Goal: Find specific fact: Find specific fact

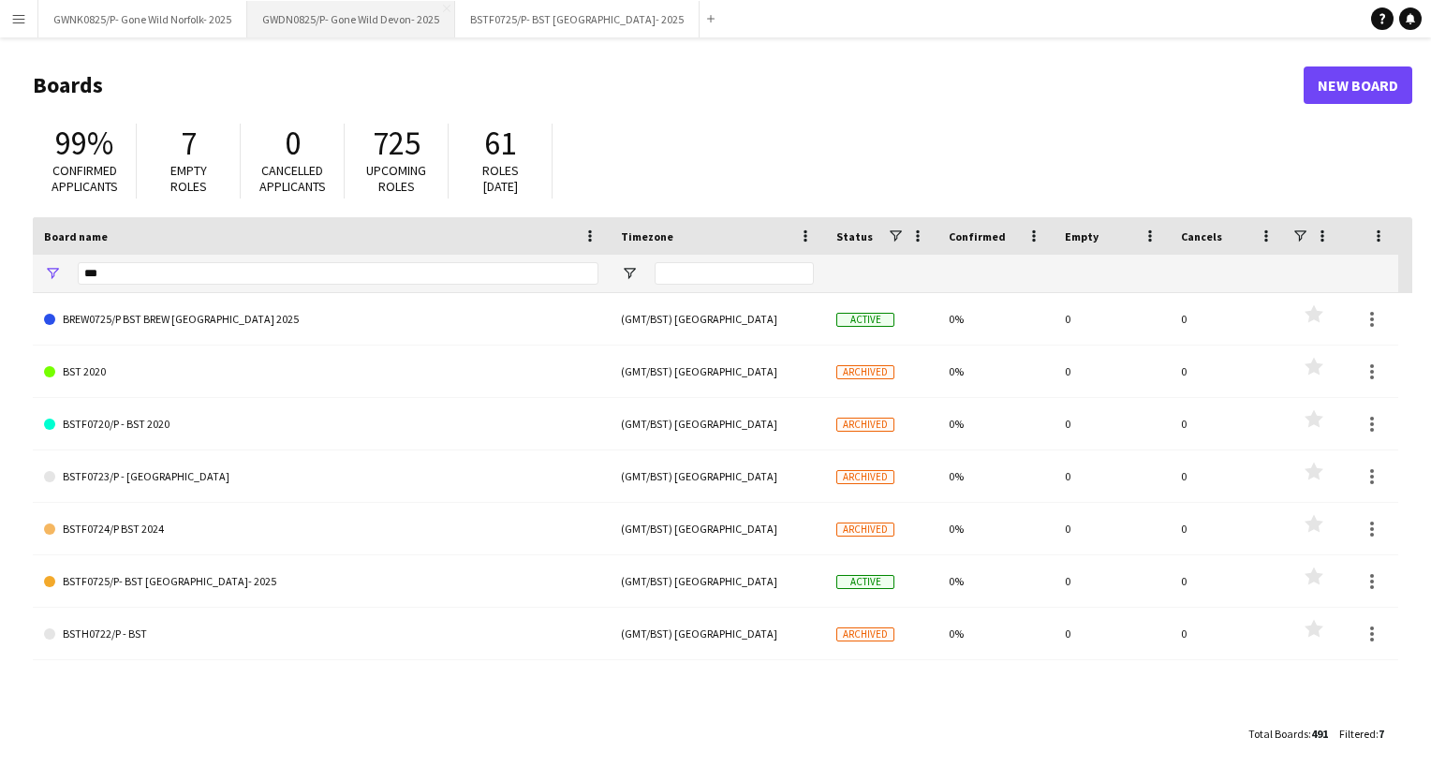
click at [393, 27] on button "GWDN0825/P- Gone Wild Devon- 2025 Close" at bounding box center [351, 19] width 208 height 37
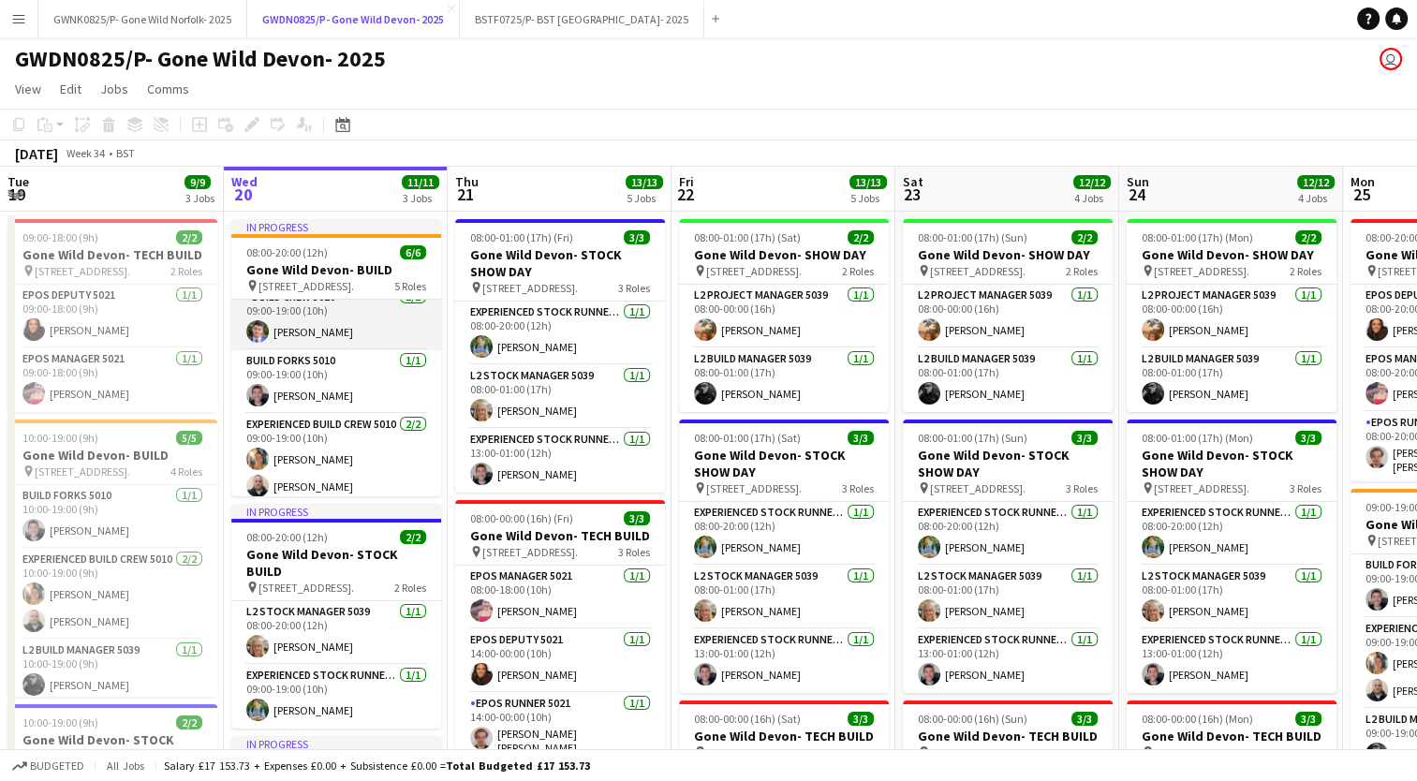
scroll to position [148, 0]
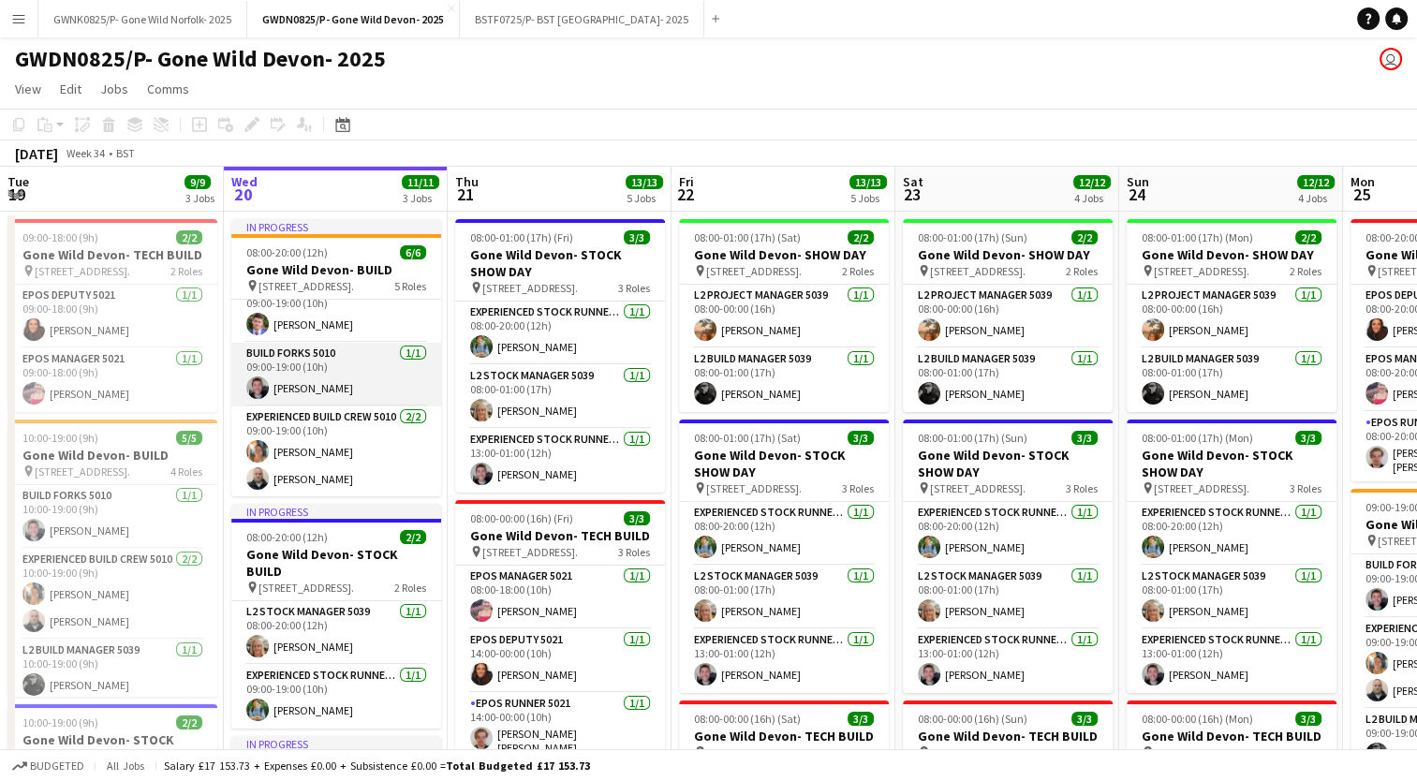
click at [343, 384] on app-card-role "Build Forks 5010 [DATE] 09:00-19:00 (10h) [PERSON_NAME]" at bounding box center [336, 375] width 210 height 64
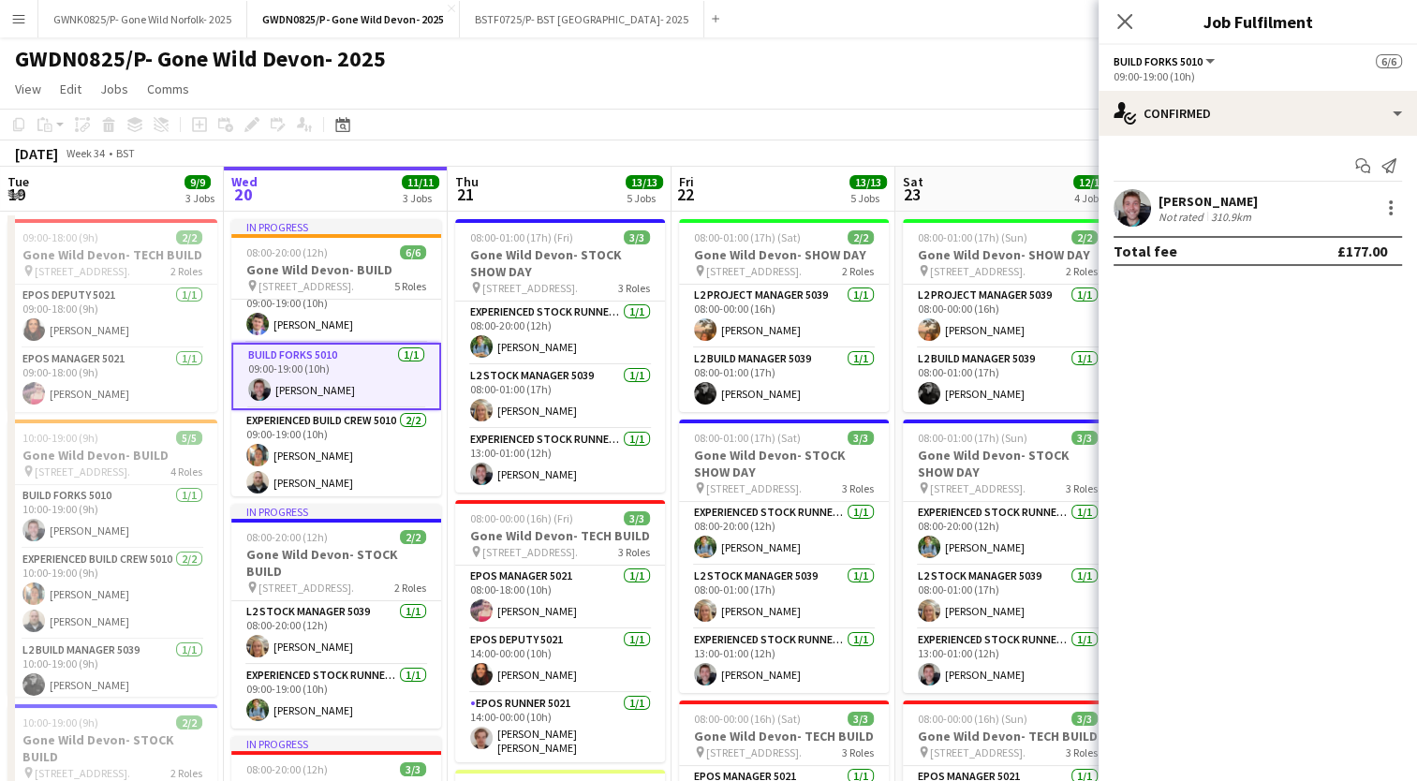
click at [1217, 218] on div "310.9km" at bounding box center [1231, 217] width 48 height 14
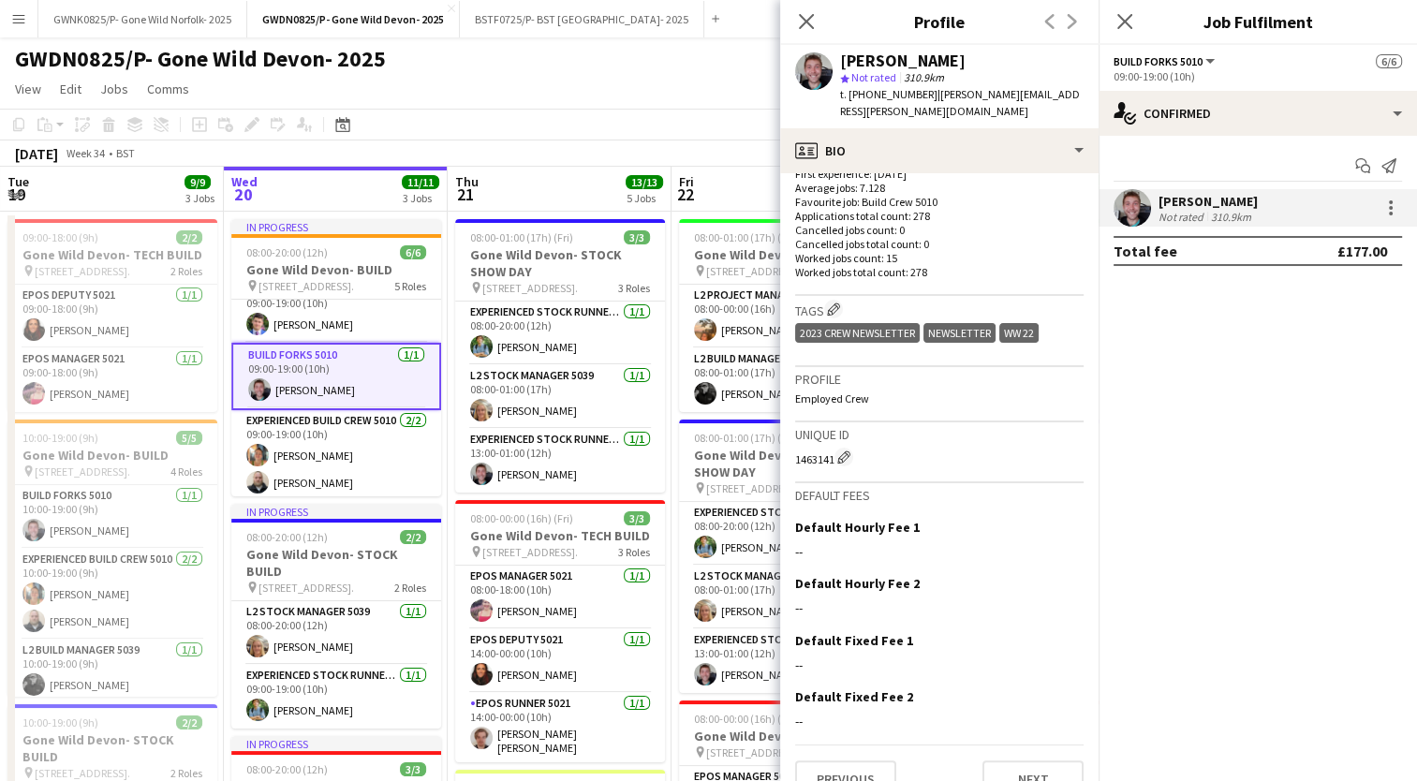
scroll to position [520, 0]
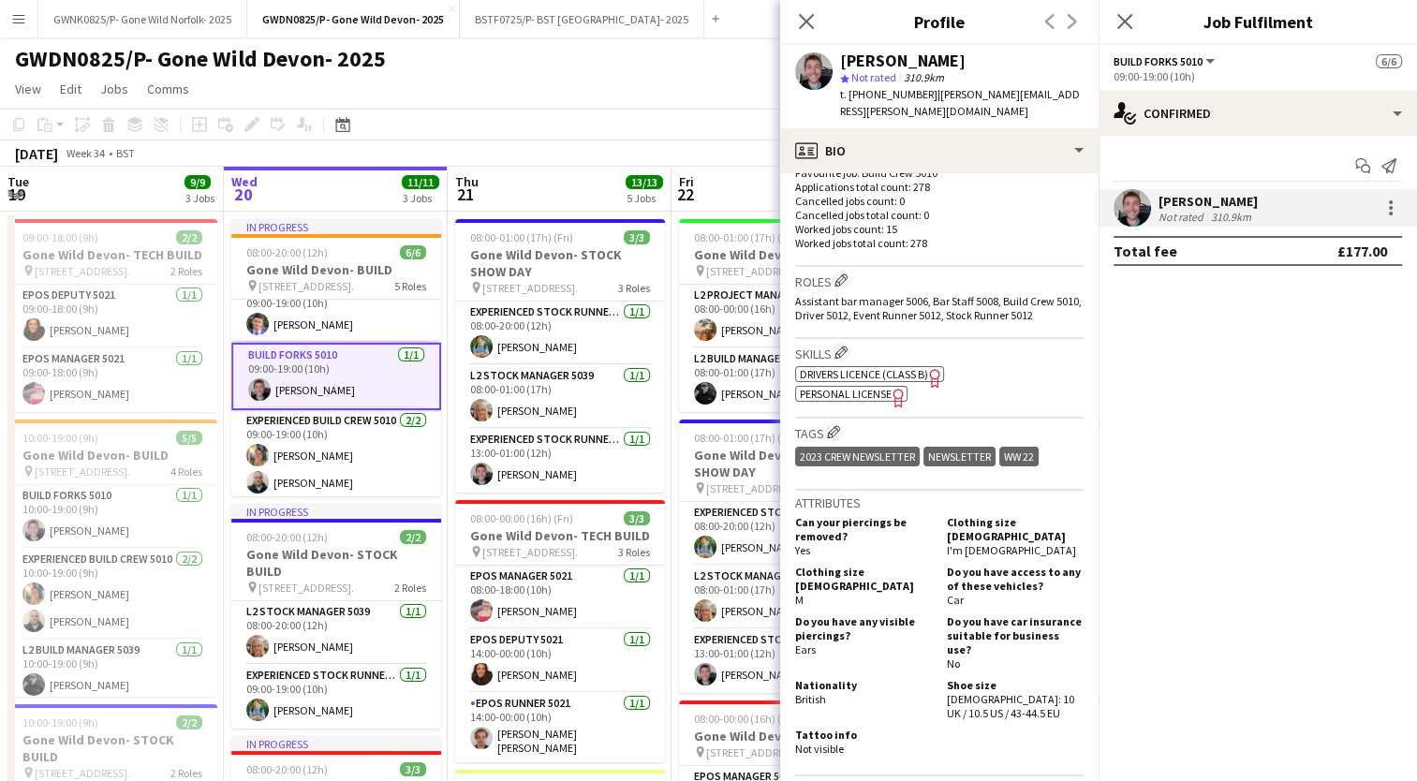
click at [1026, 760] on app-crew-profile-bio "chevron-left chevron-right Open photos pop-in Gender [DEMOGRAPHIC_DATA] Birthda…" at bounding box center [939, 477] width 318 height 608
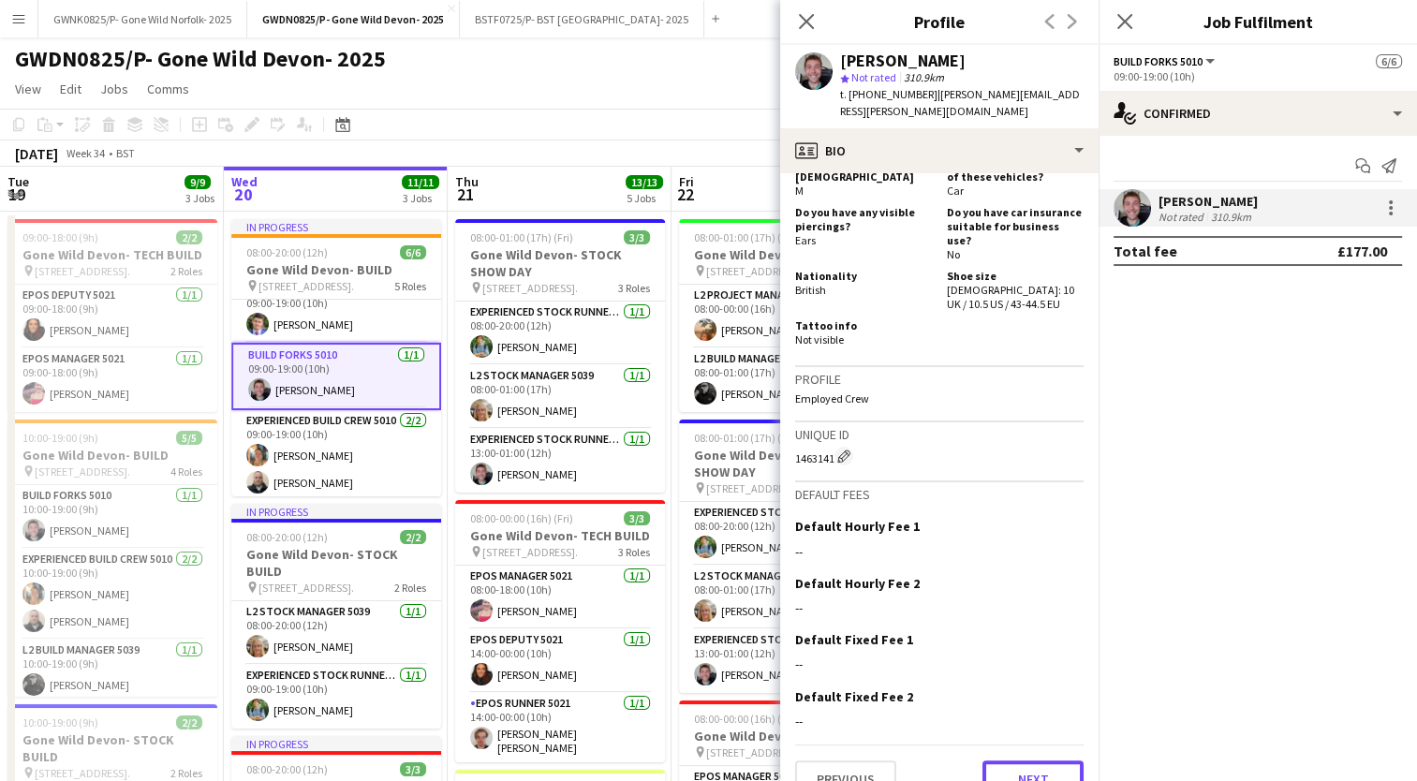
scroll to position [944, 0]
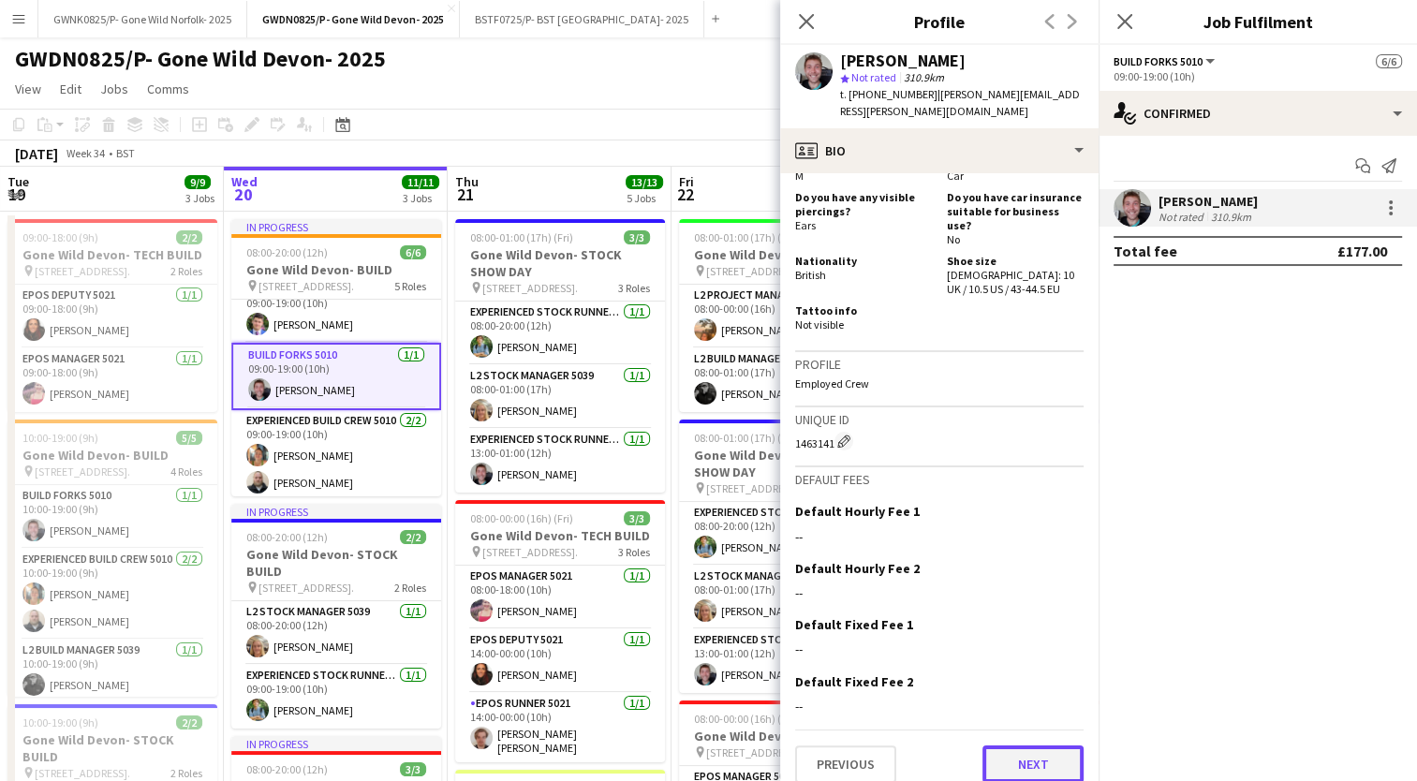
click at [1007, 745] on button "Next" at bounding box center [1032, 763] width 101 height 37
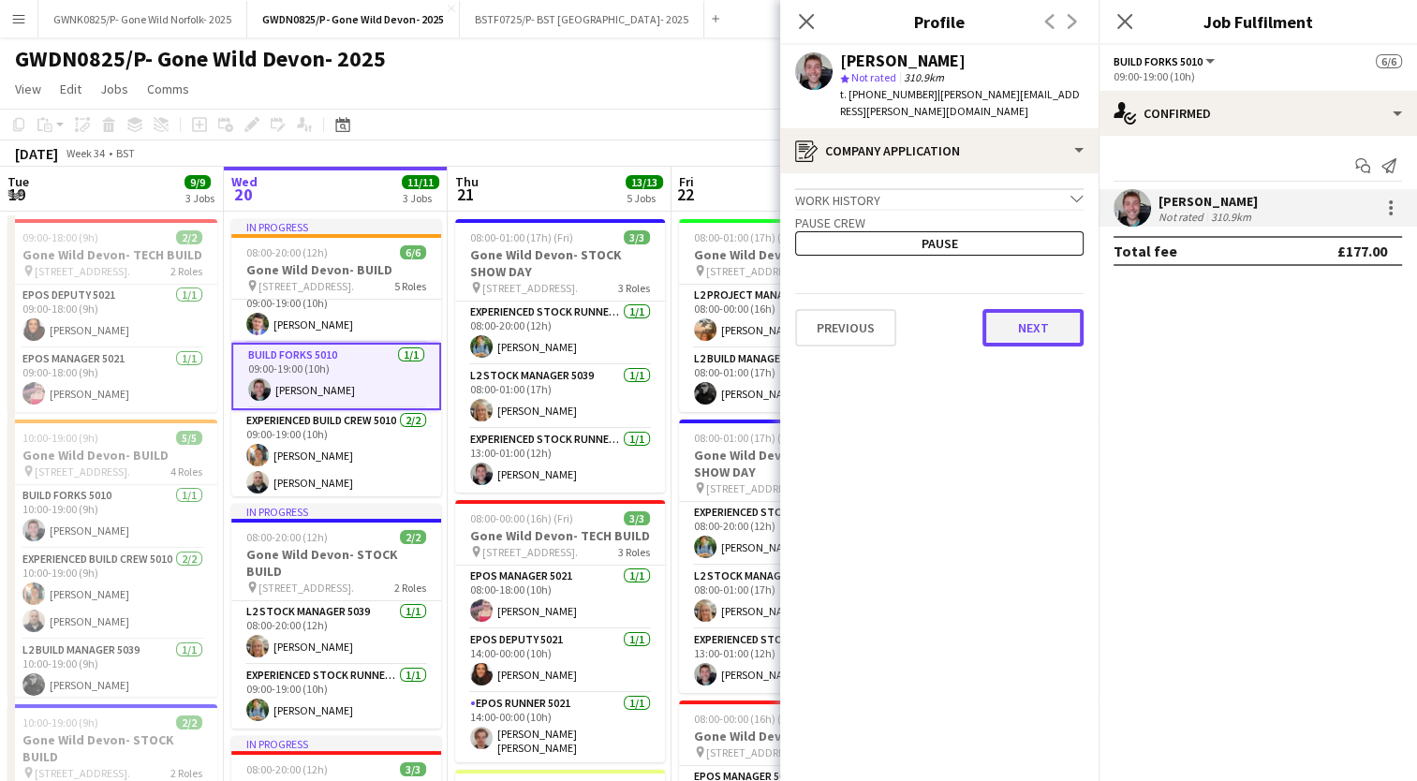
click at [1036, 309] on button "Next" at bounding box center [1032, 327] width 101 height 37
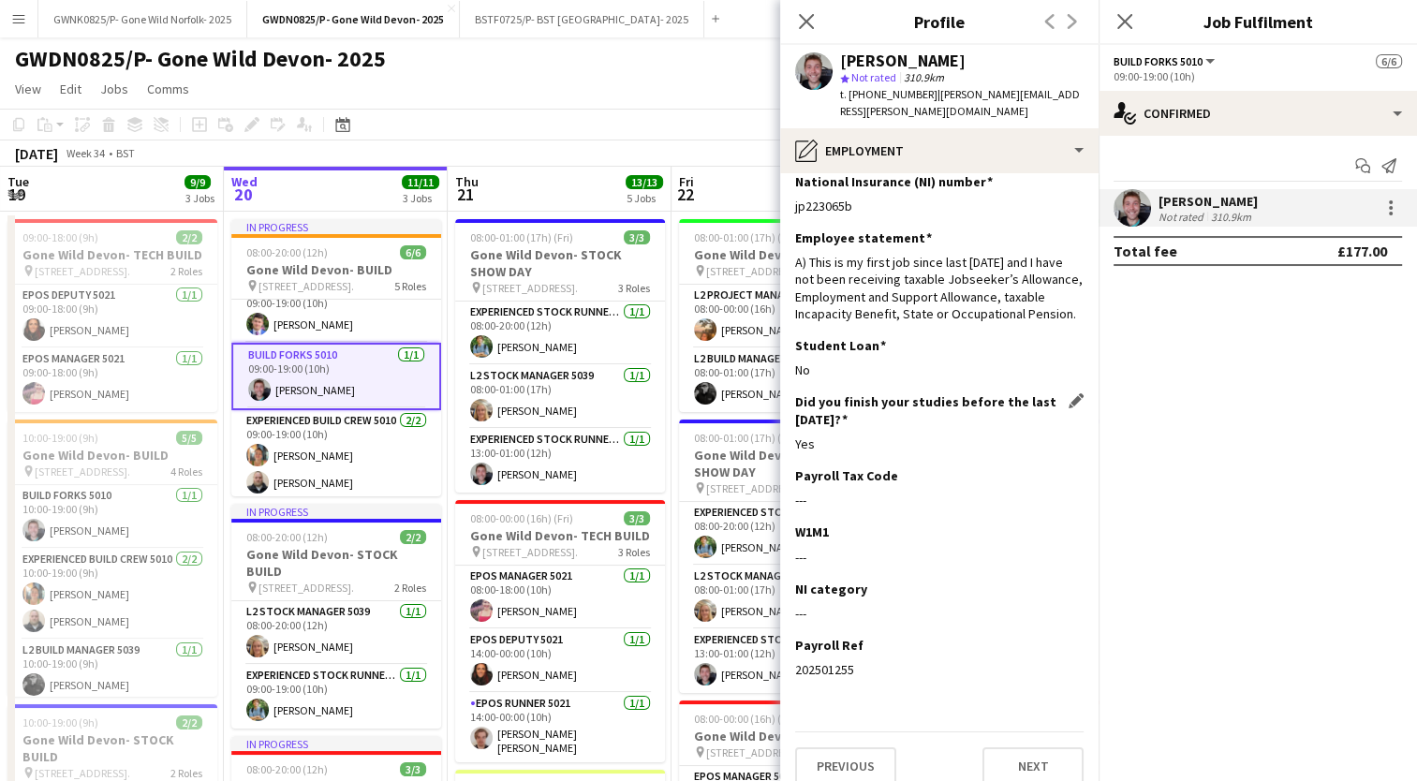
scroll to position [0, 0]
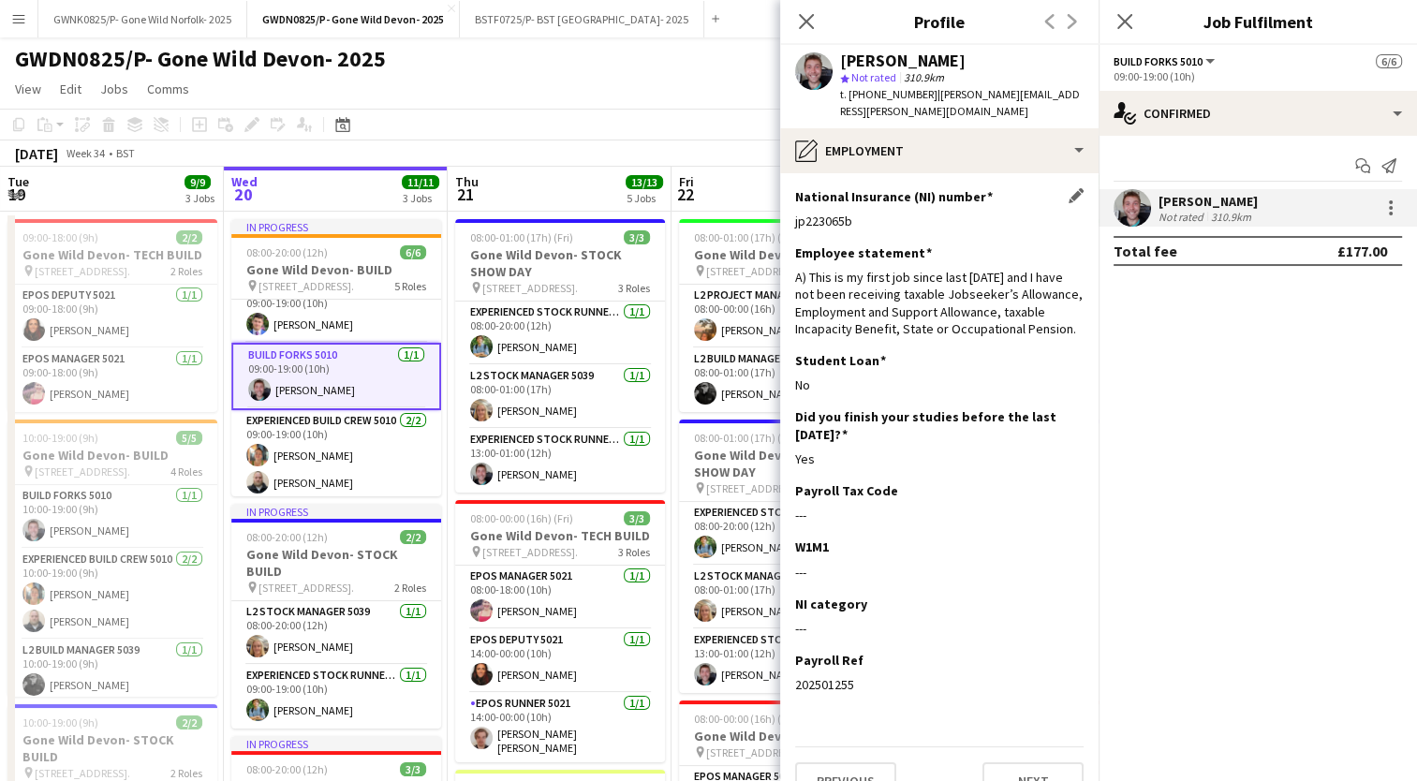
click at [829, 213] on div "jp223065b" at bounding box center [939, 221] width 288 height 17
copy div "jp223065b"
click at [828, 190] on div "National Insurance (NI) number Edit this field jp223065b" at bounding box center [939, 216] width 288 height 56
drag, startPoint x: 805, startPoint y: 203, endPoint x: 843, endPoint y: 207, distance: 37.6
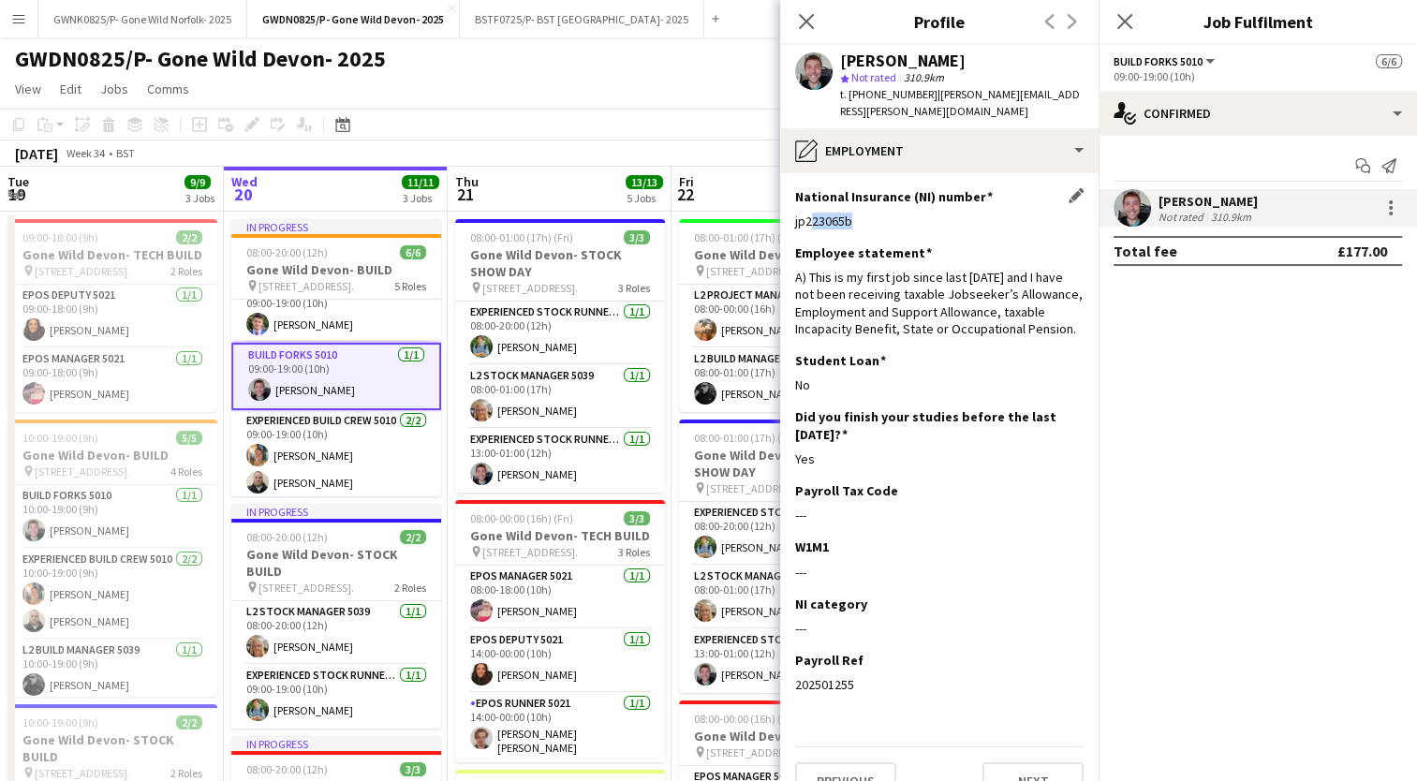
click at [843, 213] on div "jp223065b" at bounding box center [939, 221] width 288 height 17
copy div "223065"
